Goal: Unclear: Browse casually

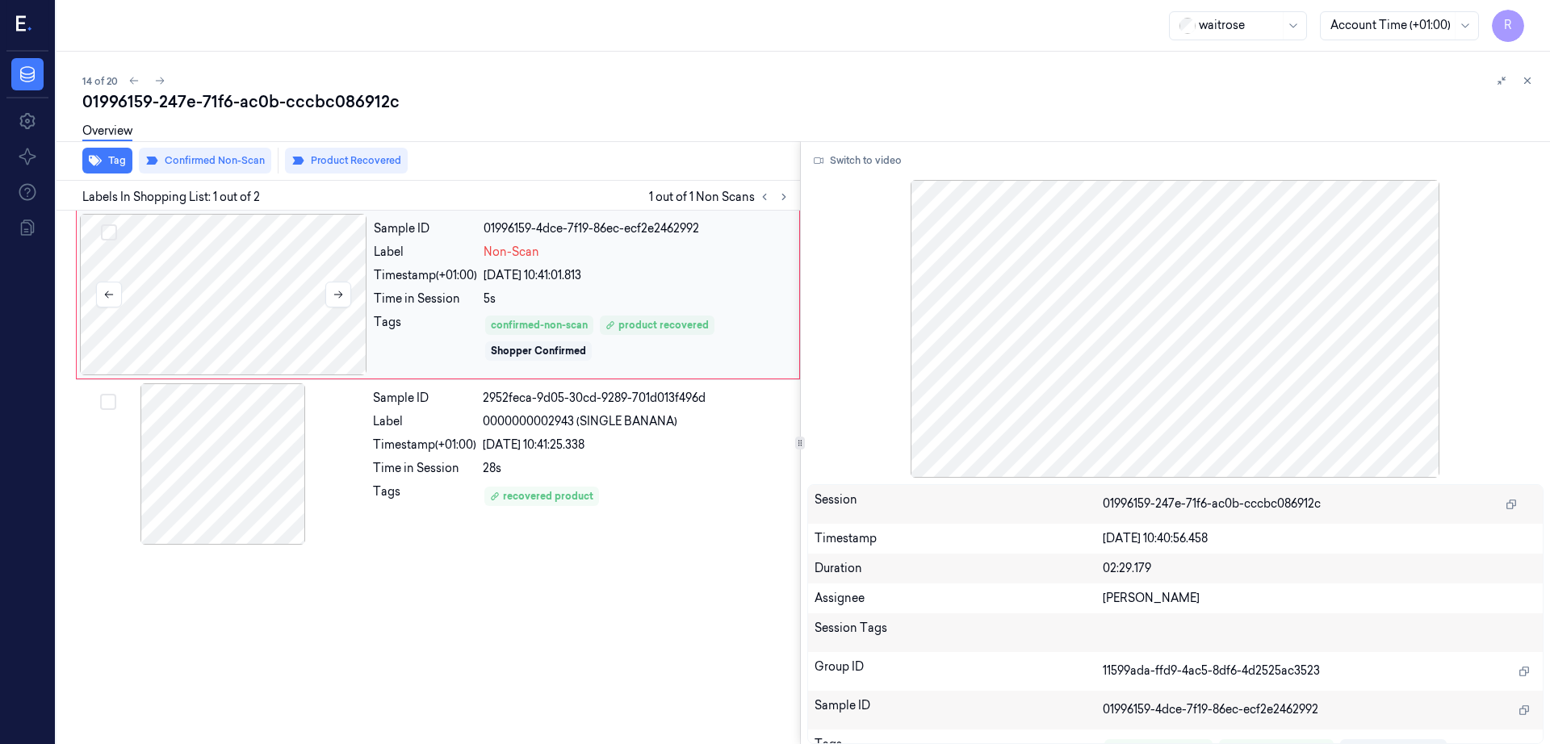
click at [170, 306] on div at bounding box center [223, 294] width 287 height 161
click at [350, 295] on button at bounding box center [338, 295] width 26 height 26
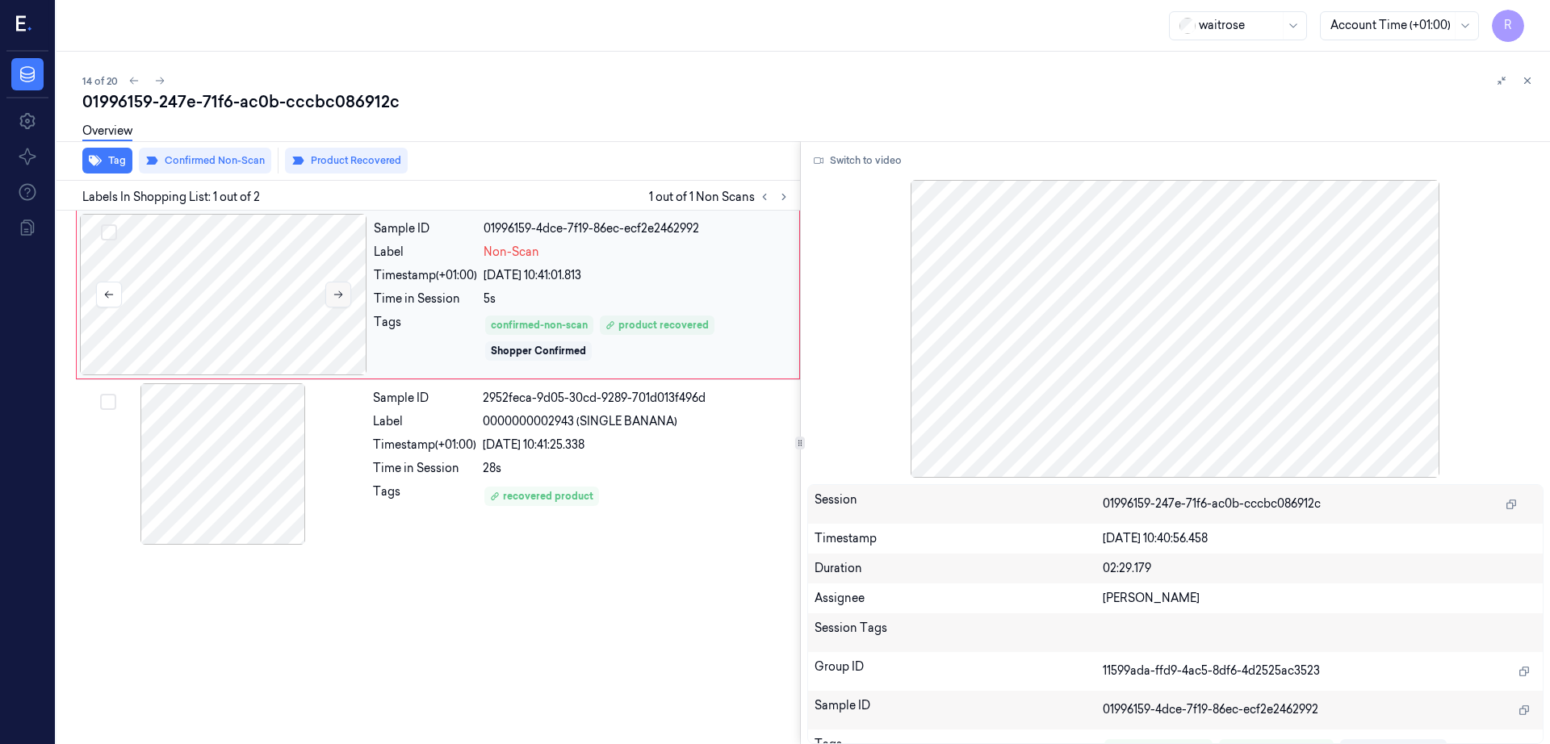
click at [350, 295] on button at bounding box center [338, 295] width 26 height 26
click at [289, 323] on div at bounding box center [223, 294] width 287 height 161
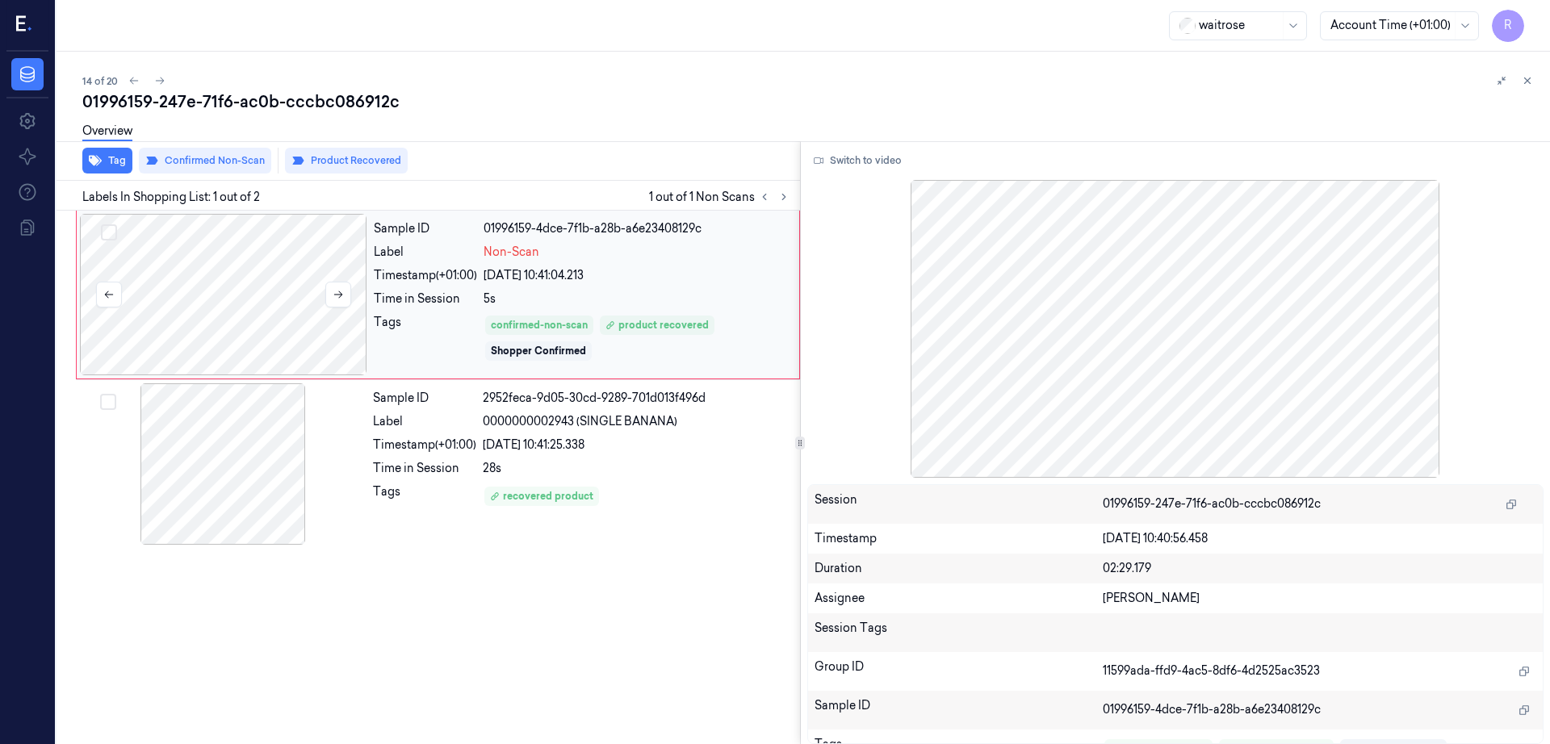
click at [289, 323] on div at bounding box center [223, 294] width 287 height 161
click at [217, 371] on div at bounding box center [223, 294] width 287 height 161
click at [344, 299] on button at bounding box center [338, 295] width 26 height 26
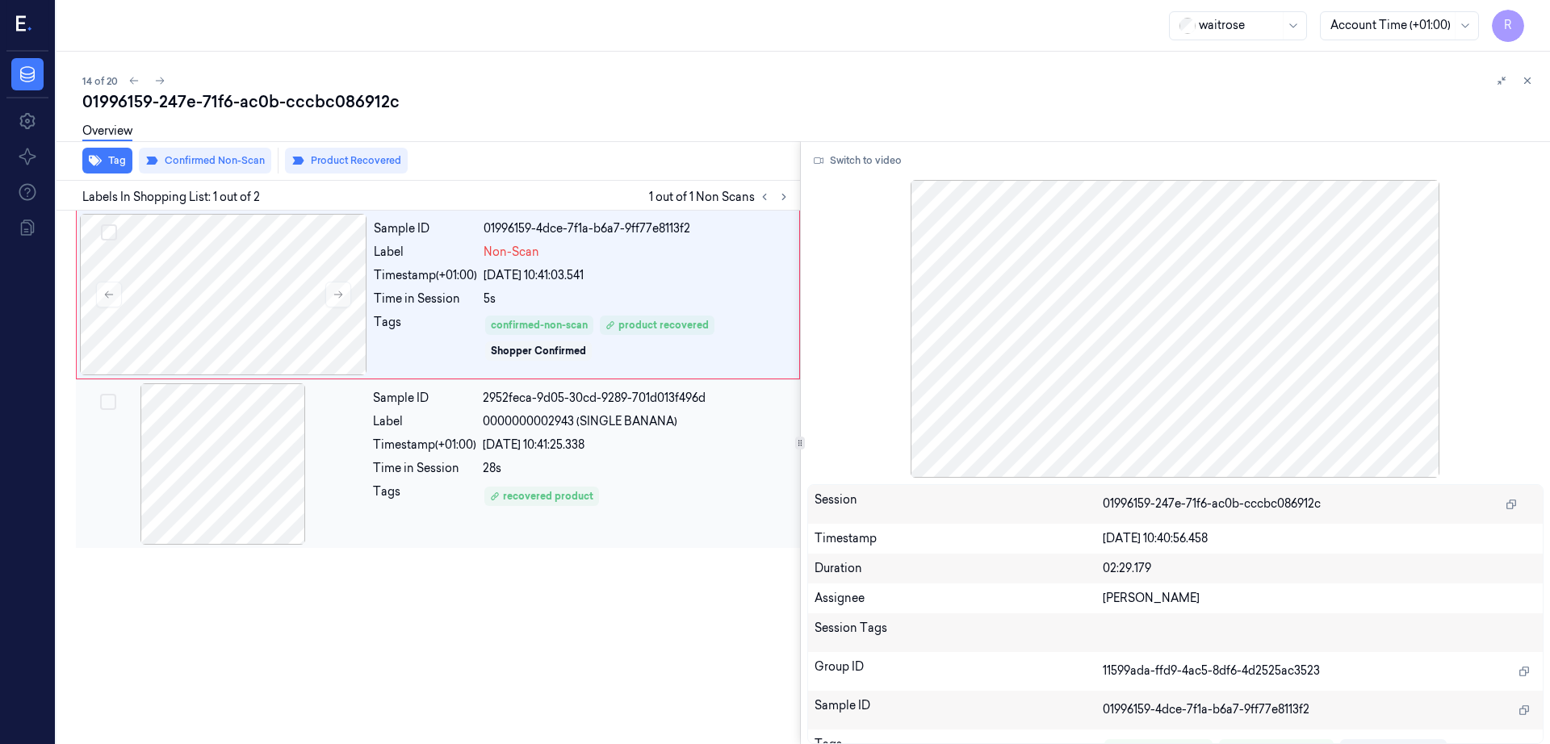
click at [257, 468] on div at bounding box center [222, 463] width 287 height 161
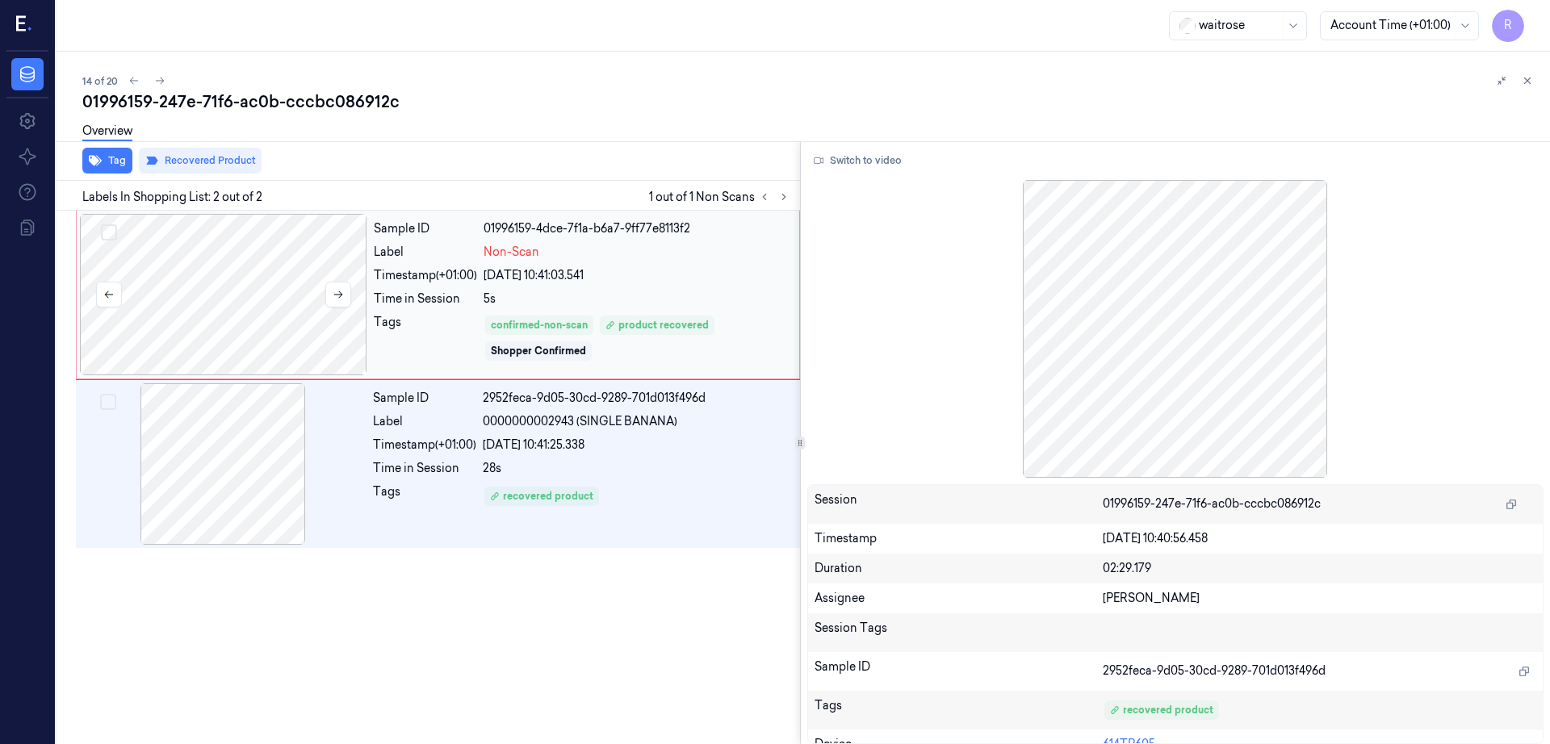
click at [237, 287] on div at bounding box center [223, 294] width 287 height 161
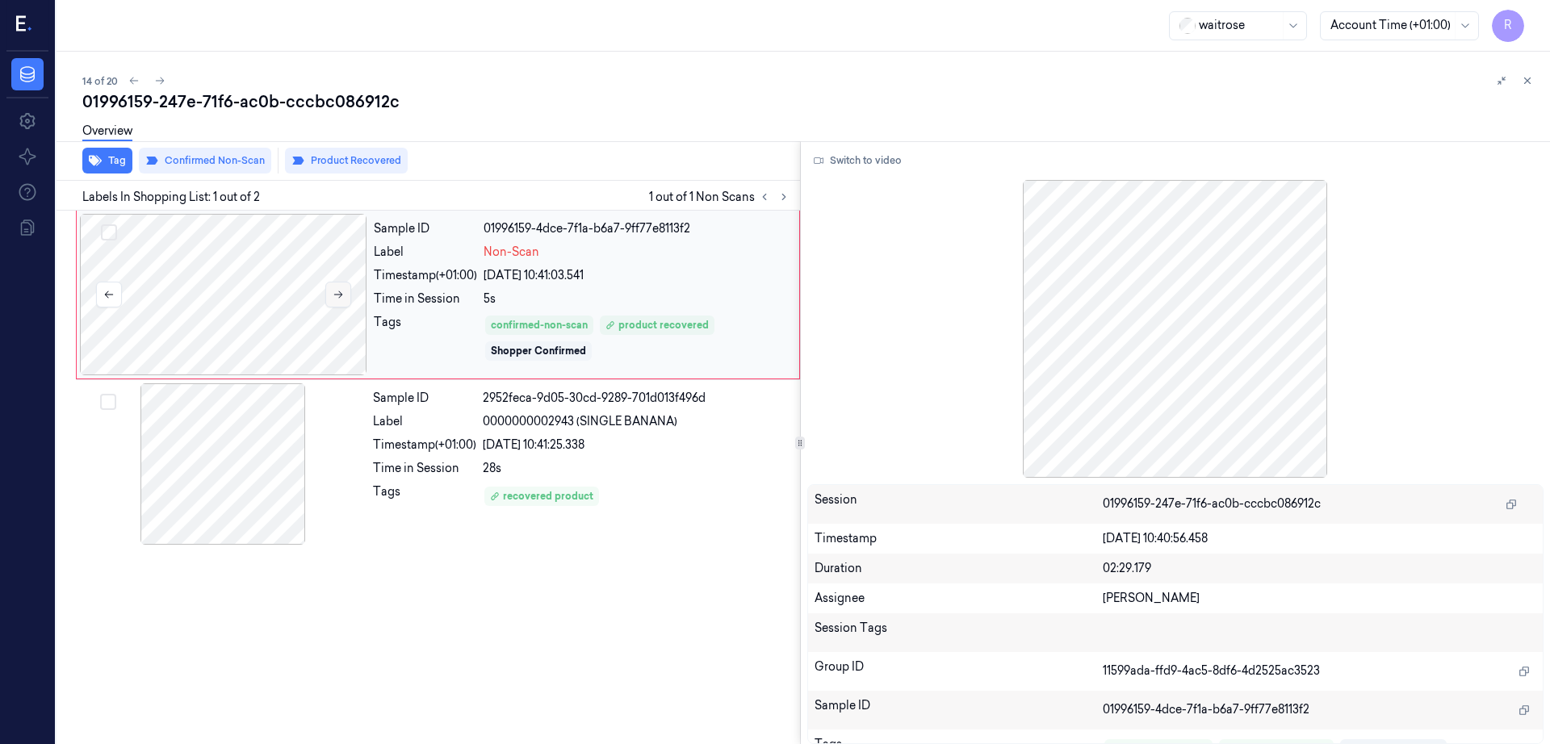
click at [344, 291] on button at bounding box center [338, 295] width 26 height 26
click at [344, 287] on button at bounding box center [338, 295] width 26 height 26
click at [256, 311] on div at bounding box center [223, 294] width 287 height 161
click at [886, 159] on button "Switch to video" at bounding box center [857, 161] width 101 height 26
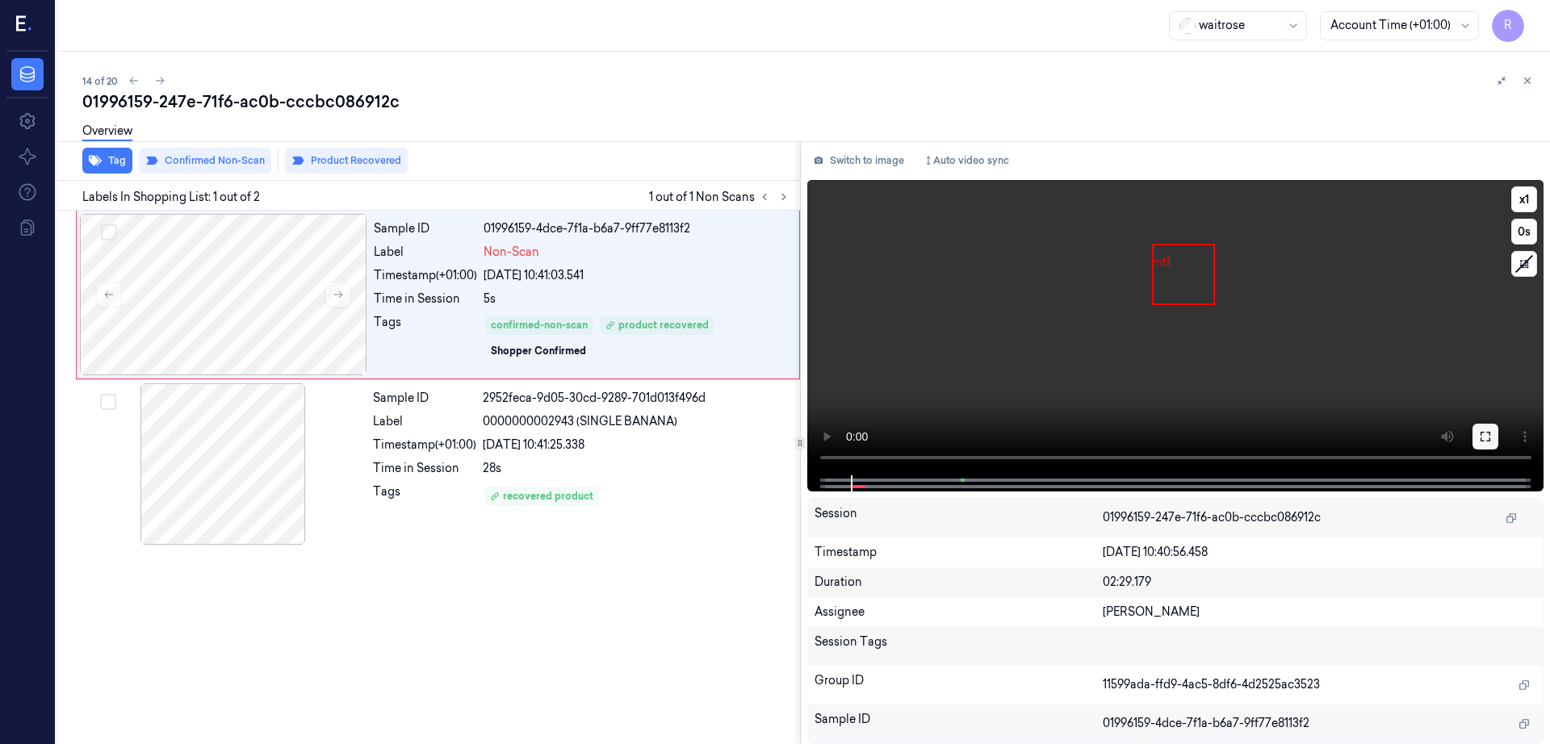
click at [1498, 431] on button at bounding box center [1485, 437] width 26 height 26
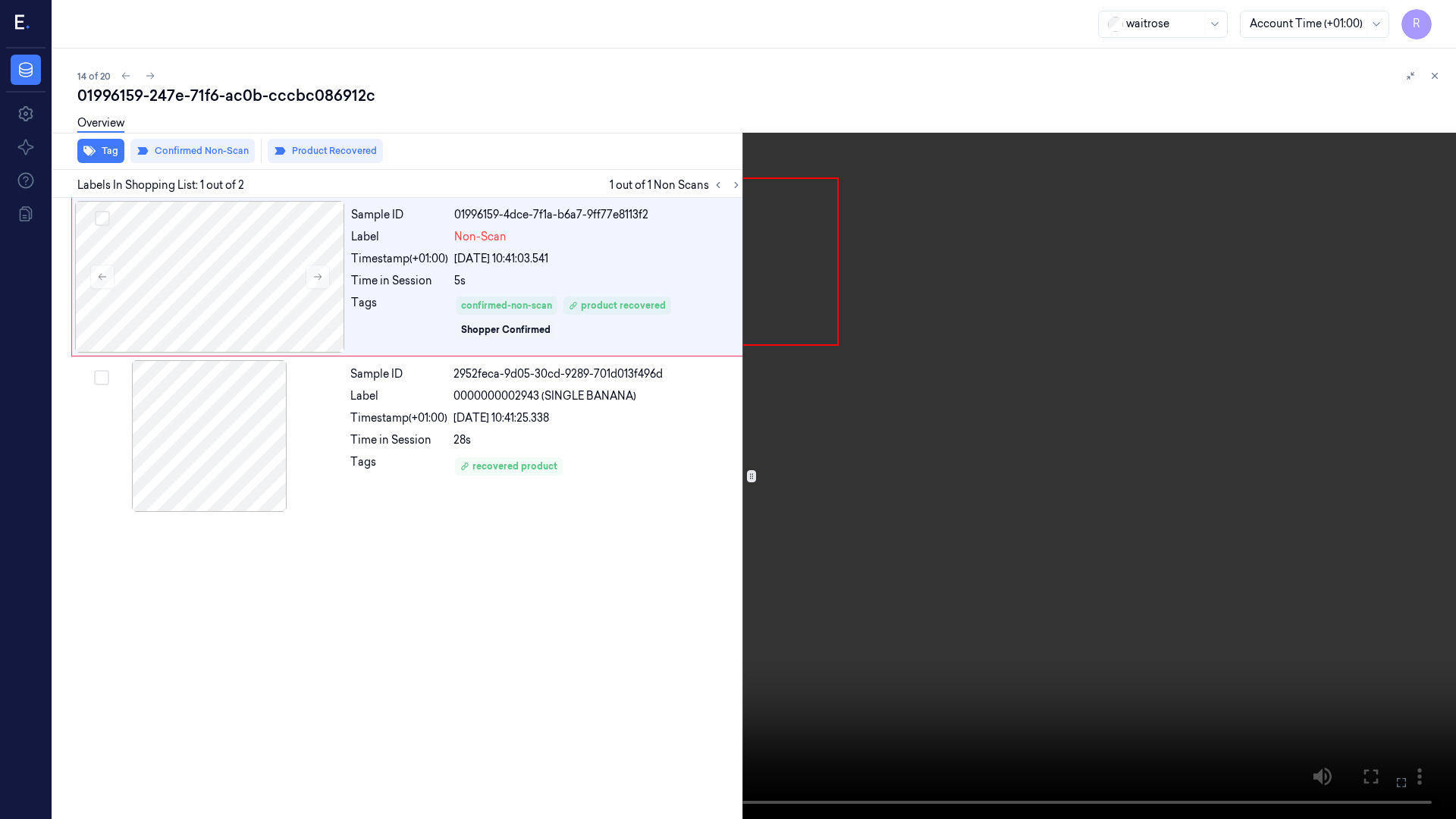
click at [782, 512] on video at bounding box center [728, 410] width 1456 height 819
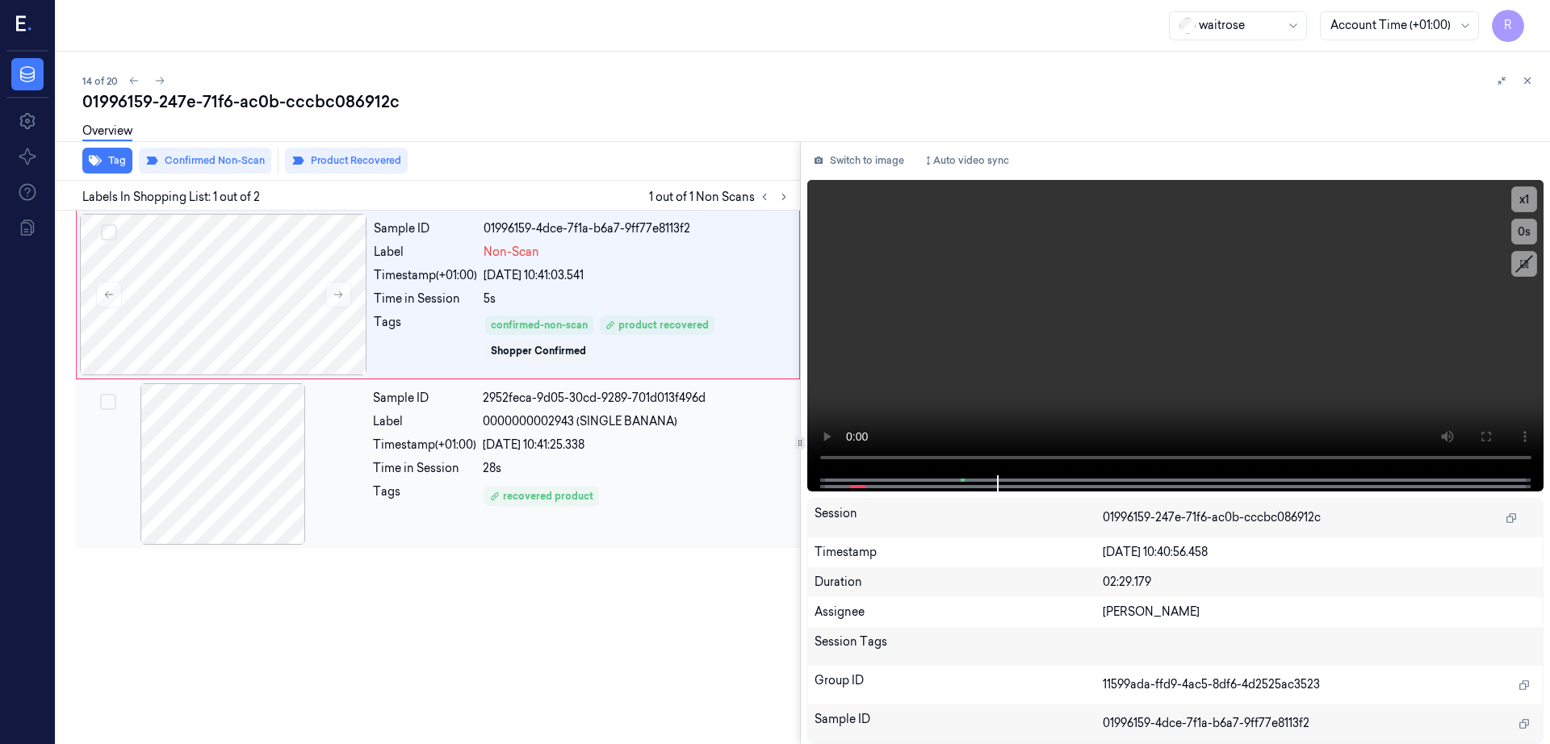
click at [283, 446] on div at bounding box center [222, 463] width 287 height 161
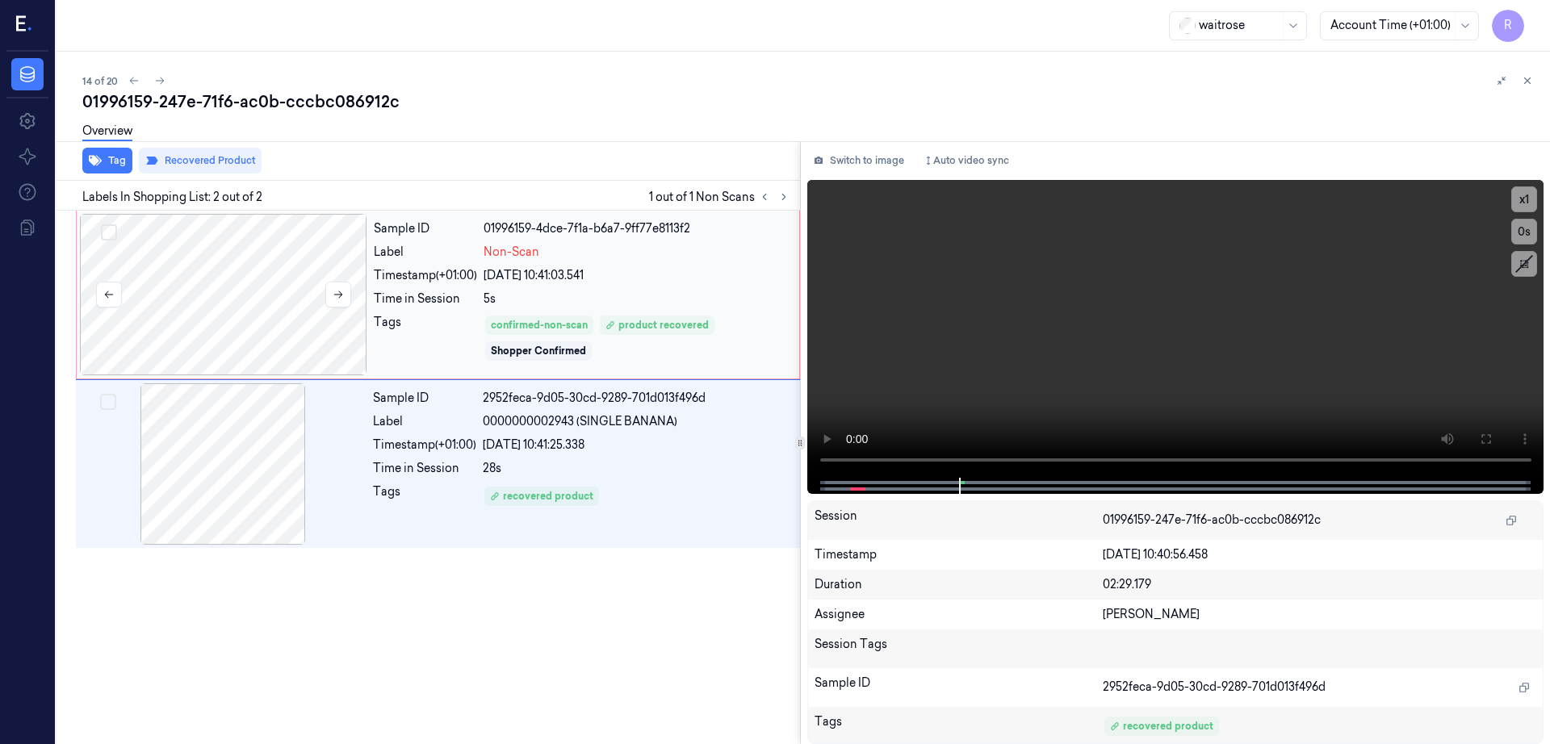
click at [260, 289] on div at bounding box center [223, 294] width 287 height 161
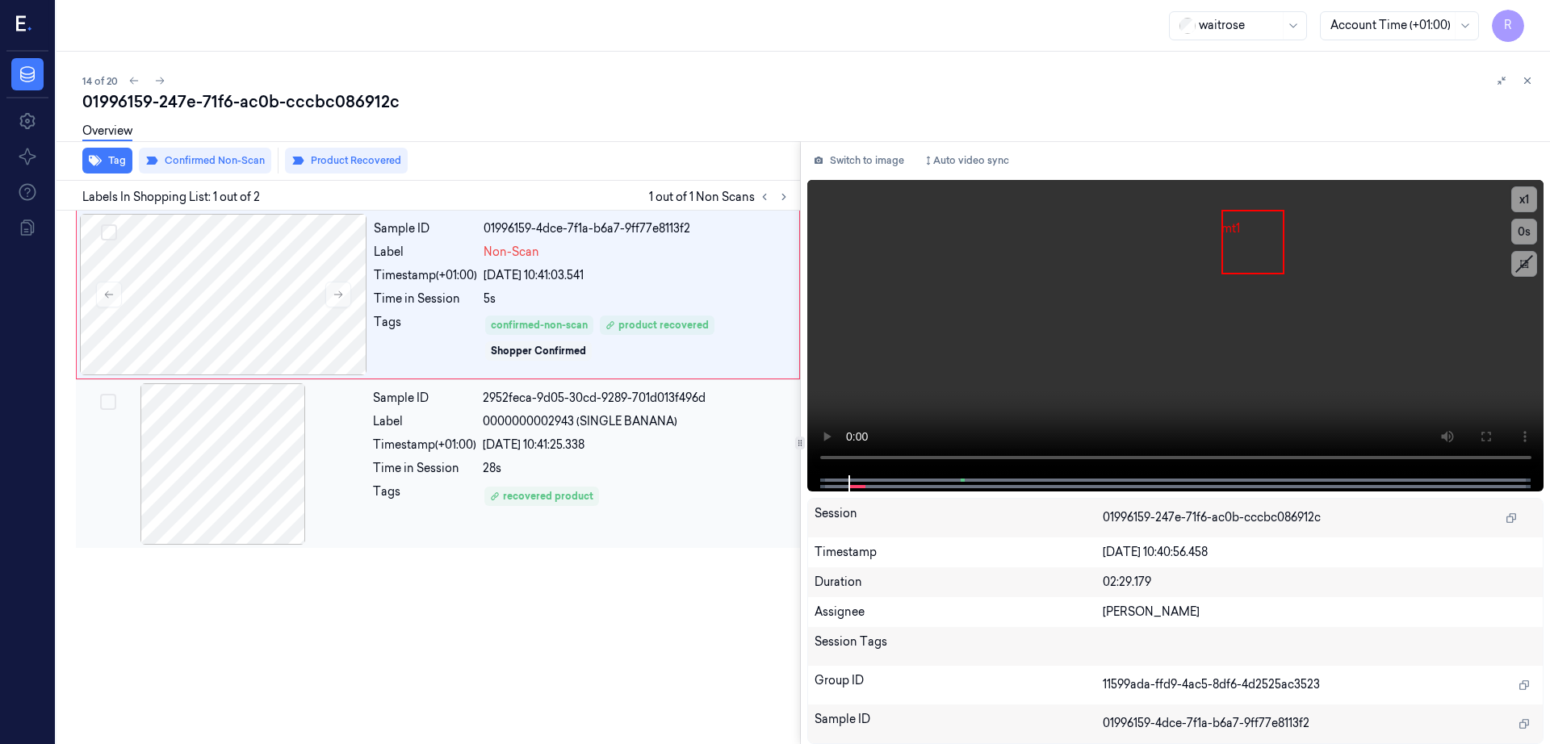
click at [211, 496] on div at bounding box center [222, 463] width 287 height 161
